Goal: Information Seeking & Learning: Check status

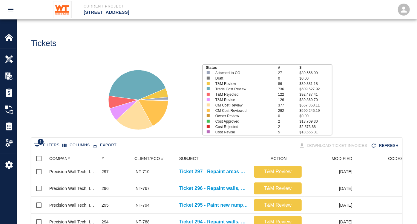
scroll to position [344, 366]
click at [10, 60] on img at bounding box center [9, 59] width 8 height 8
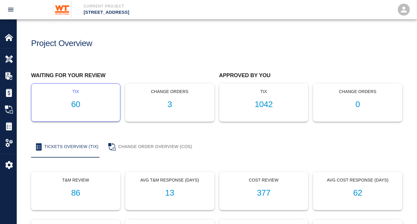
click at [79, 101] on h1 "60" at bounding box center [75, 105] width 79 height 10
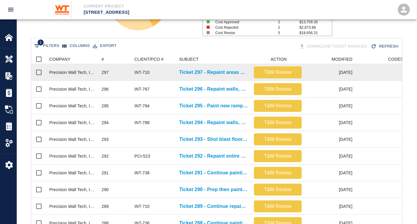
scroll to position [100, 0]
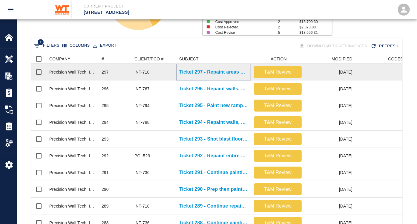
click at [224, 72] on p "Ticket 297 - Repaint areas on floors 4,5,6,7" at bounding box center [213, 71] width 69 height 7
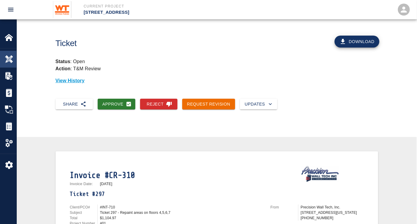
click at [13, 61] on img at bounding box center [9, 59] width 8 height 8
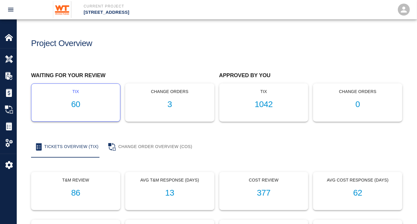
click at [77, 103] on h1 "60" at bounding box center [75, 105] width 79 height 10
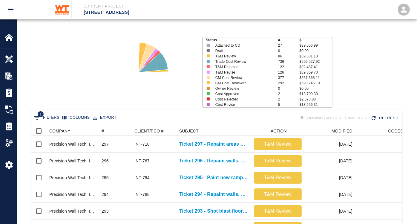
scroll to position [100, 0]
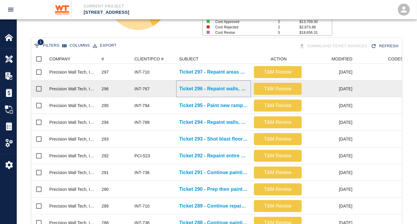
click at [221, 90] on p "Ticket 296 - Repaint walls, doors, and frames on 1st floor" at bounding box center [213, 88] width 69 height 7
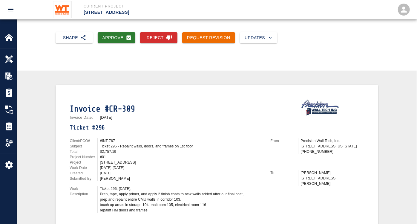
scroll to position [133, 0]
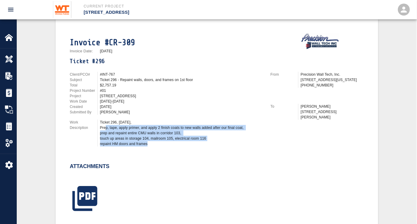
drag, startPoint x: 105, startPoint y: 125, endPoint x: 181, endPoint y: 143, distance: 78.3
click at [181, 143] on div "Ticket 296, [DATE], Prep, tape, apply primer, and apply 2 finish coats to new w…" at bounding box center [181, 133] width 163 height 27
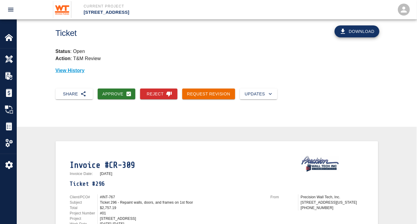
scroll to position [0, 0]
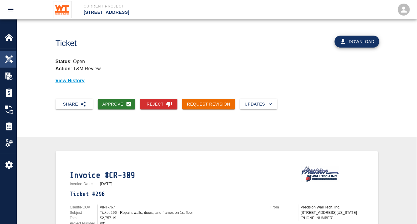
click at [1, 56] on div "Overview" at bounding box center [8, 59] width 16 height 17
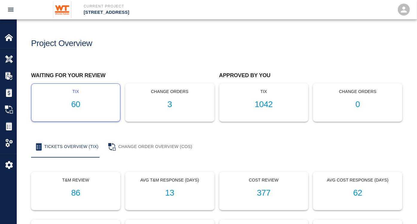
click at [83, 107] on h1 "60" at bounding box center [75, 105] width 79 height 10
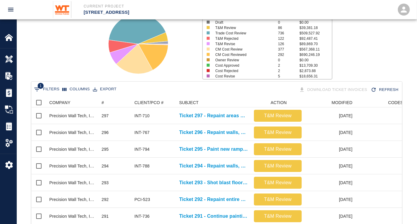
scroll to position [66, 0]
